Goal: Check status: Check status

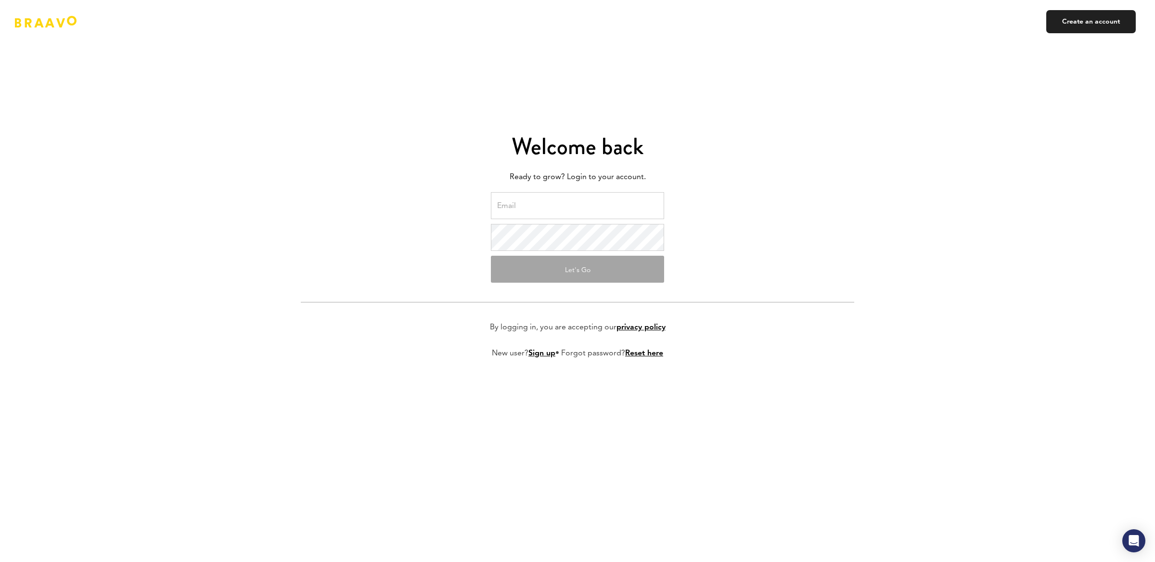
click at [540, 208] on input "email" at bounding box center [577, 205] width 173 height 27
type input "[PERSON_NAME][EMAIL_ADDRESS][DOMAIN_NAME]"
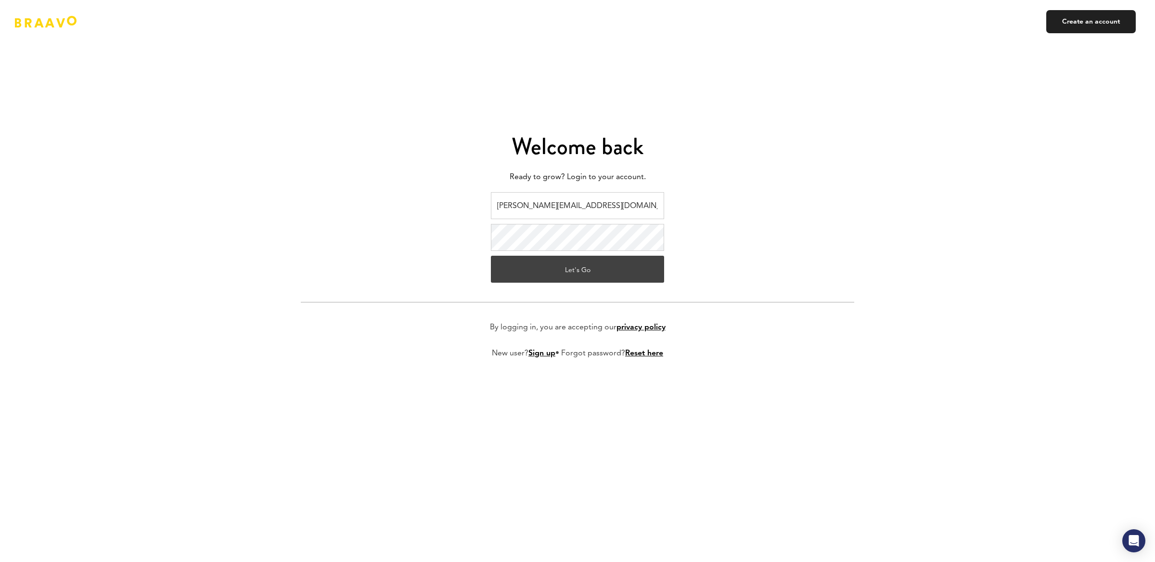
click at [604, 278] on button "Let's Go" at bounding box center [577, 269] width 173 height 27
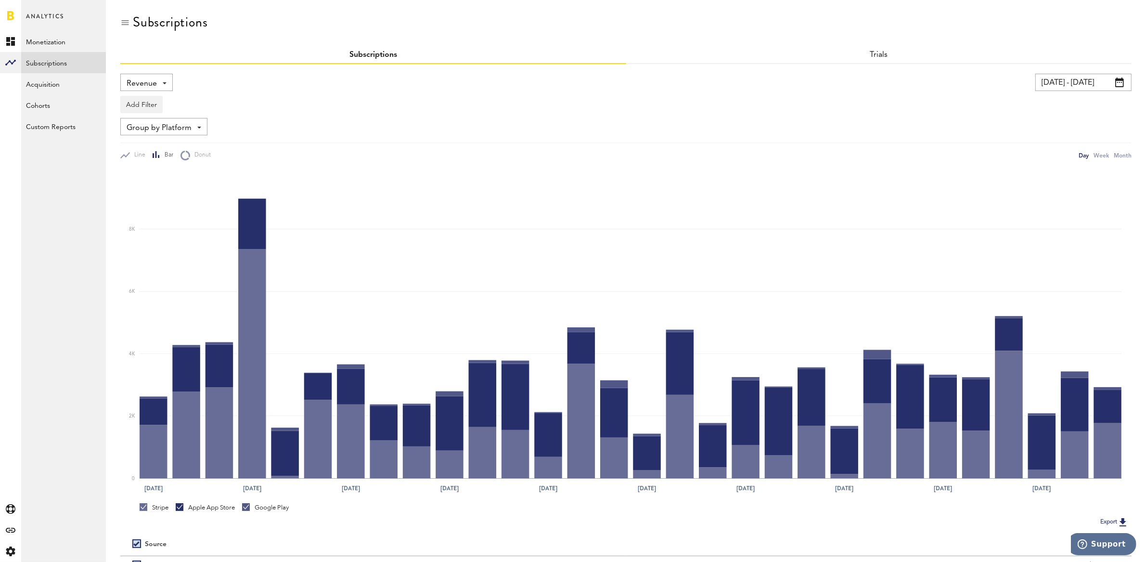
click at [1059, 85] on input "07/18/25 - 08/17/25" at bounding box center [1083, 82] width 96 height 17
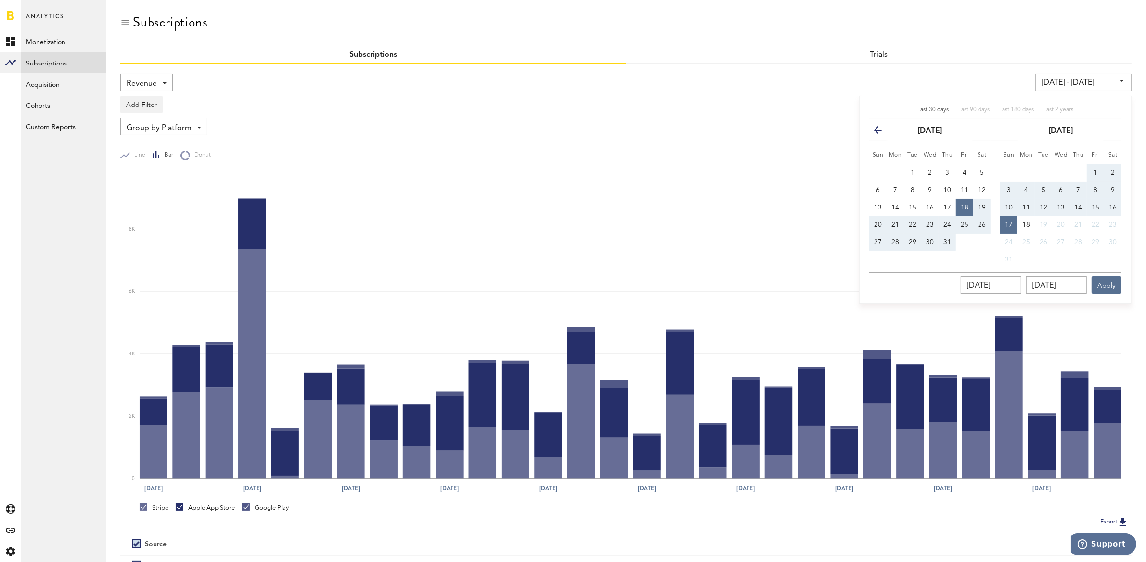
click at [877, 221] on span "20" at bounding box center [878, 224] width 8 height 7
type input "07/20/25 - 07/20/25"
type input "07/20/2025"
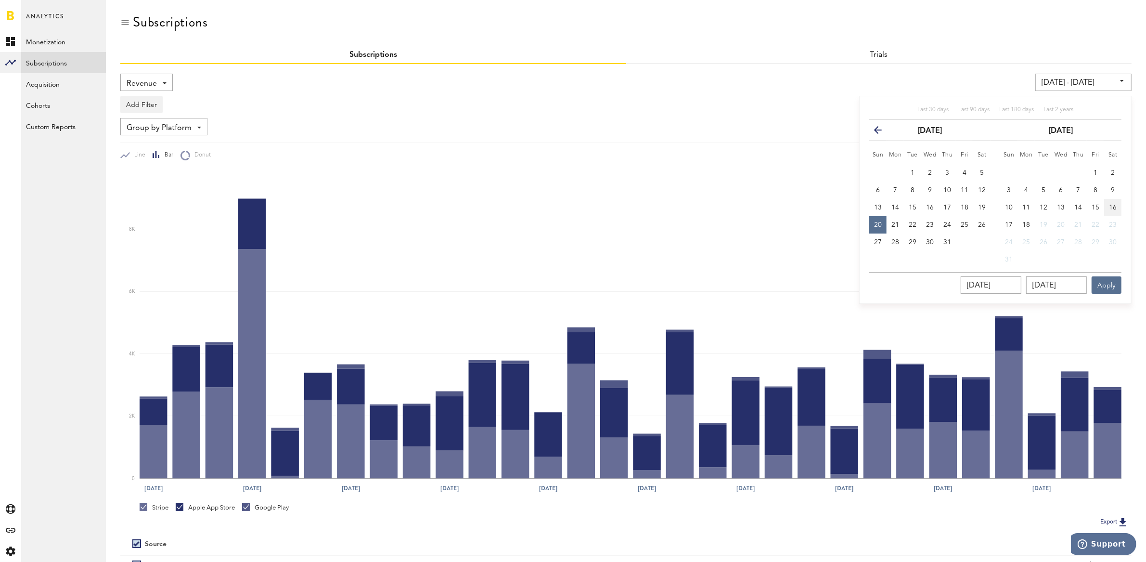
click at [1115, 209] on span "16" at bounding box center [1113, 207] width 8 height 7
type input "07/20/25 - 08/16/25"
type input "08/16/2025"
click at [1116, 278] on button "Apply" at bounding box center [1106, 284] width 30 height 17
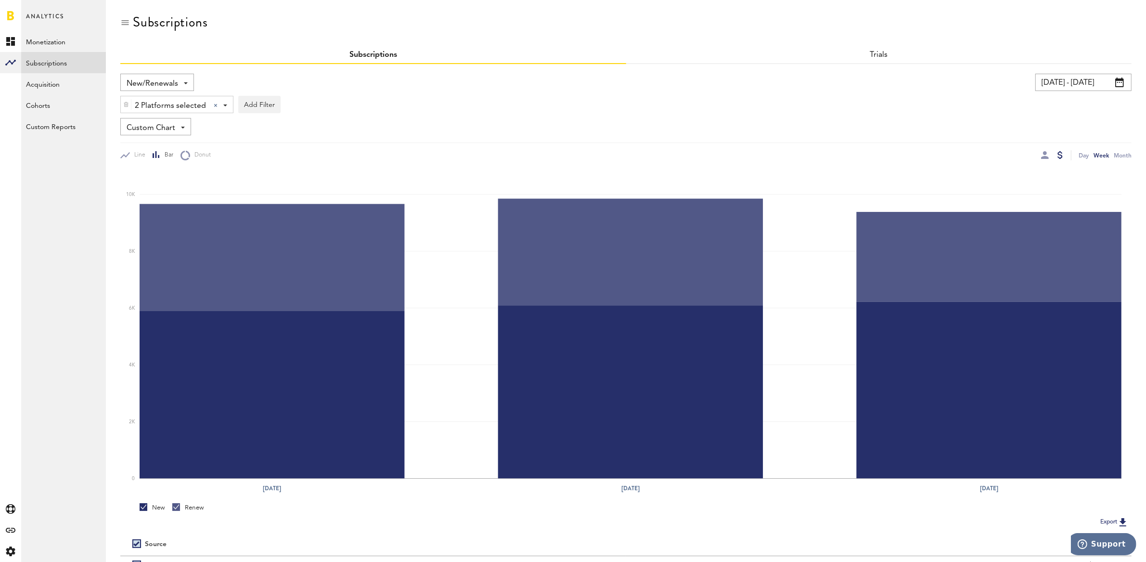
click at [1077, 87] on input "04/14/24 - 05/04/24" at bounding box center [1083, 82] width 96 height 17
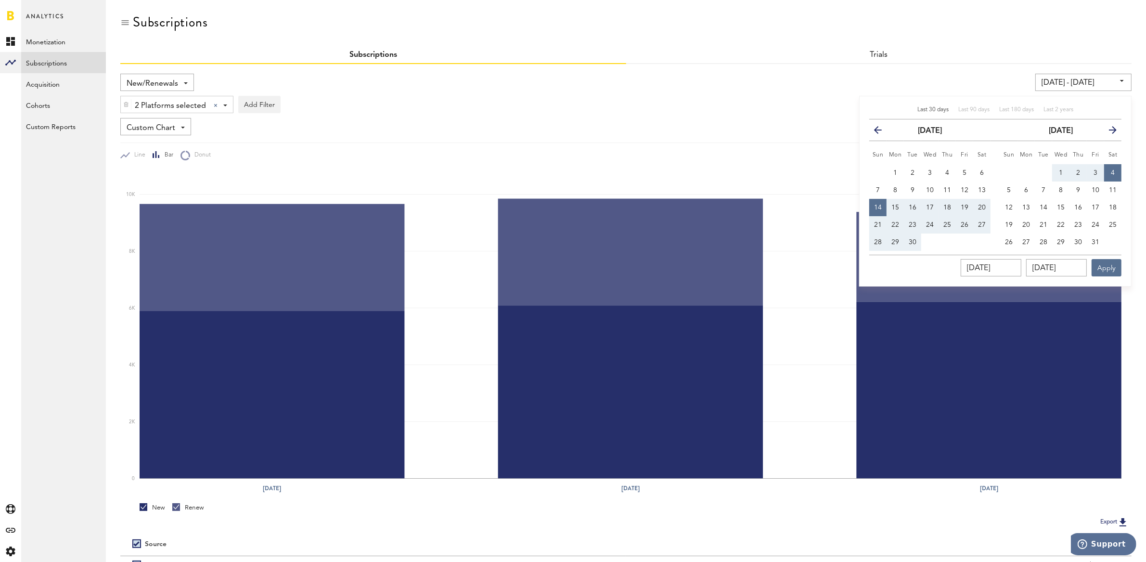
click at [938, 108] on span "Last 30 days" at bounding box center [932, 110] width 31 height 6
type input "07/18/25 - 08/17/25"
type input "07/18/2025"
type input "08/17/2025"
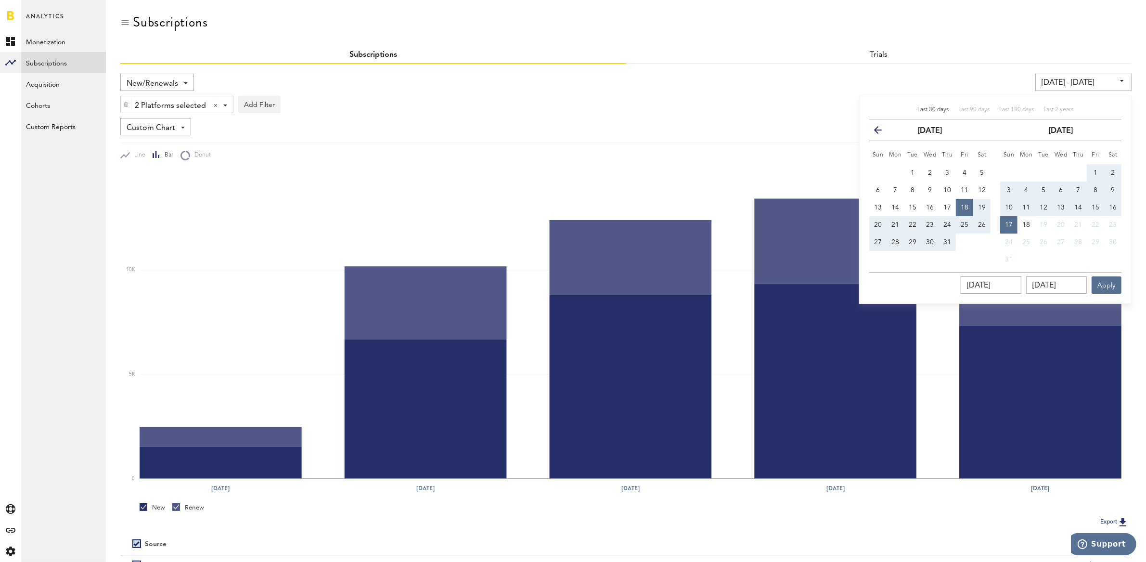
click at [877, 222] on span "20" at bounding box center [878, 224] width 8 height 7
type input "07/18/25 - 07/20/25"
type input "07/20/2025"
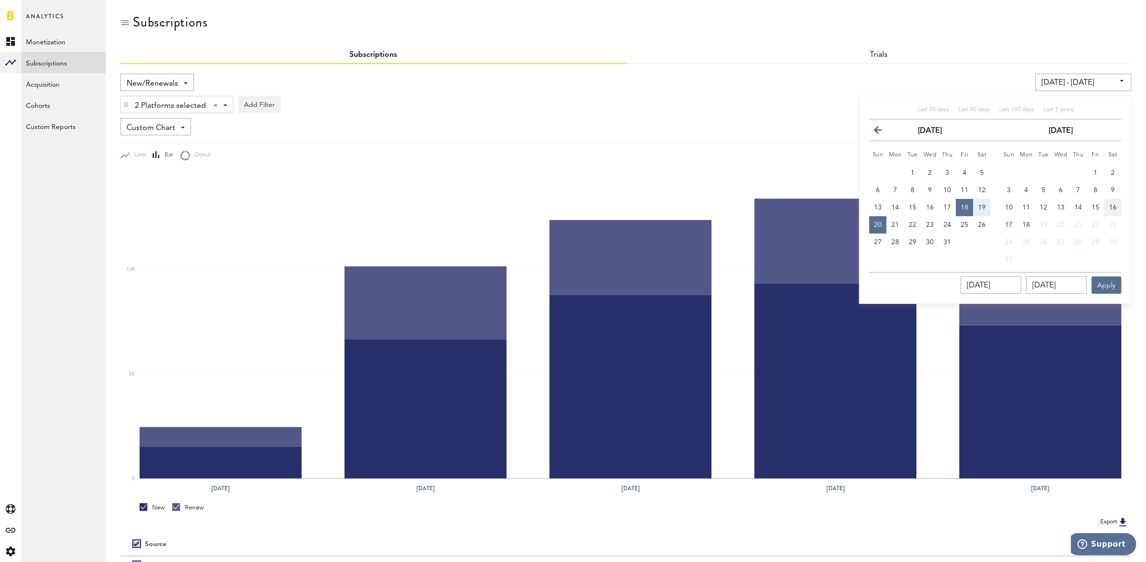
click at [1114, 206] on span "16" at bounding box center [1113, 207] width 8 height 7
type input "08/16/25 - 08/16/25"
type input "08/16/2025"
click at [883, 218] on button "20" at bounding box center [877, 224] width 17 height 17
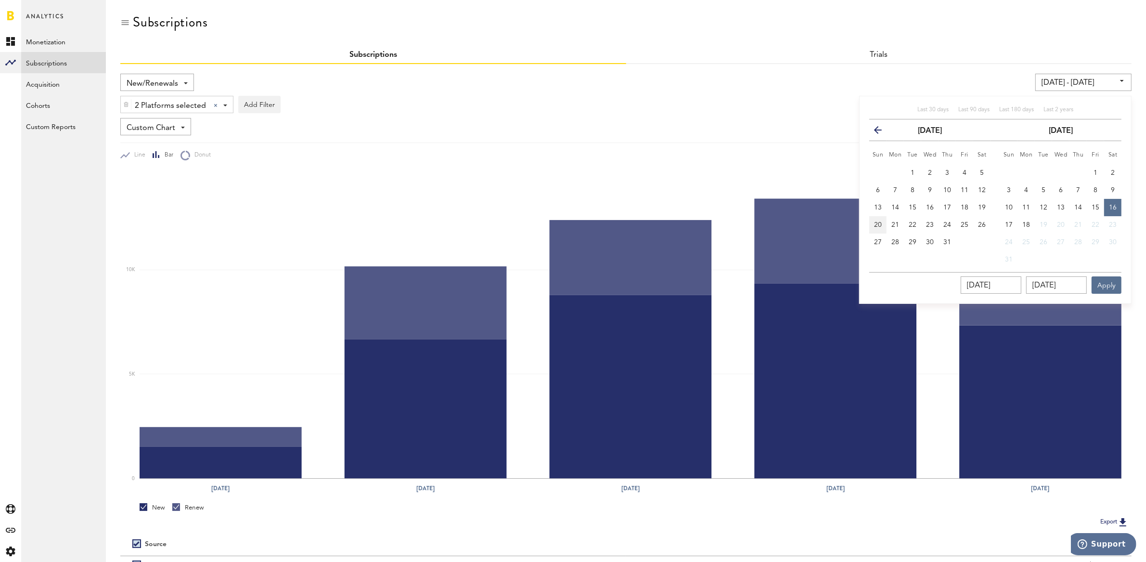
type input "07/20/25 - 07/20/25"
type input "07/20/2025"
click at [1118, 211] on button "16" at bounding box center [1112, 207] width 17 height 17
type input "07/20/25 - 08/16/25"
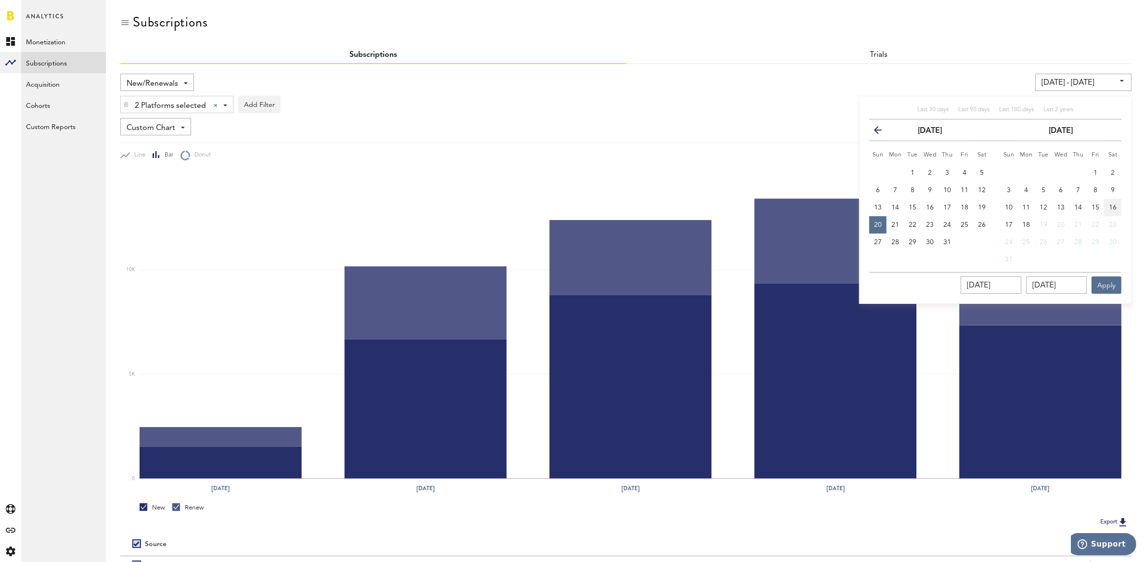
type input "08/16/2025"
click at [1113, 285] on button "Apply" at bounding box center [1106, 284] width 30 height 17
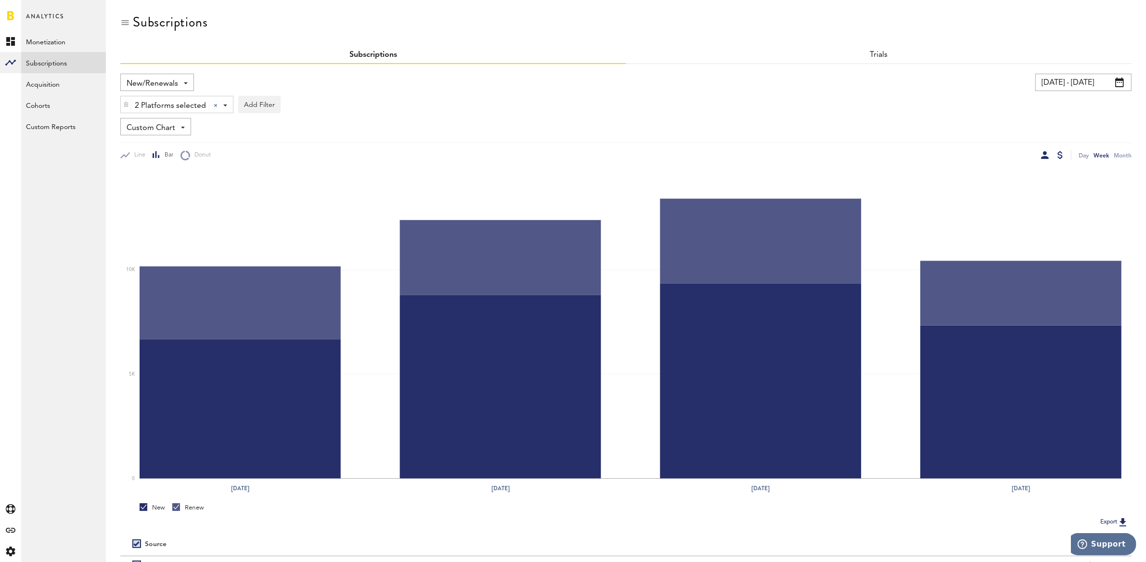
click at [1044, 154] on div at bounding box center [1045, 155] width 8 height 8
